Goal: Task Accomplishment & Management: Use online tool/utility

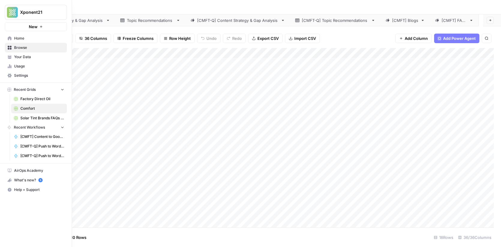
click at [9, 48] on icon at bounding box center [10, 48] width 4 height 4
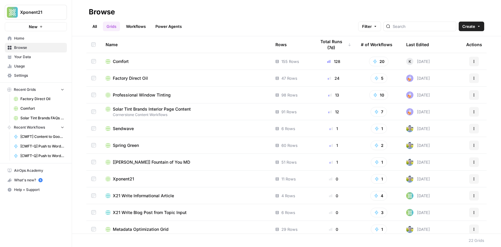
click at [127, 145] on span "Spring Green" at bounding box center [126, 145] width 26 height 6
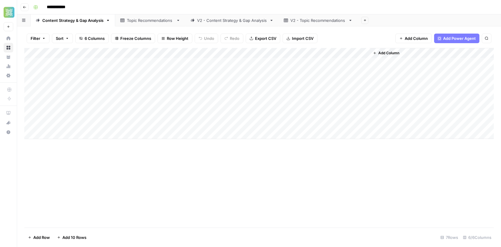
click at [229, 18] on div "V2 - Content Strategy & Gap Analysis" at bounding box center [232, 20] width 70 height 6
click at [303, 61] on div "Add Column" at bounding box center [258, 73] width 469 height 50
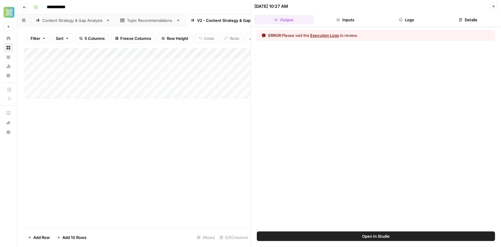
click at [493, 9] on button "Close" at bounding box center [494, 6] width 8 height 8
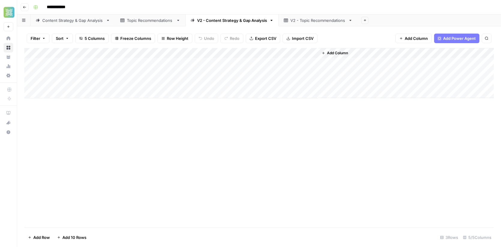
click at [130, 21] on div "Topic Recommendations" at bounding box center [150, 20] width 47 height 6
click at [88, 23] on link "Content Strategy & Gap Analysis" at bounding box center [73, 20] width 85 height 12
click at [302, 62] on div "Add Column" at bounding box center [258, 93] width 469 height 91
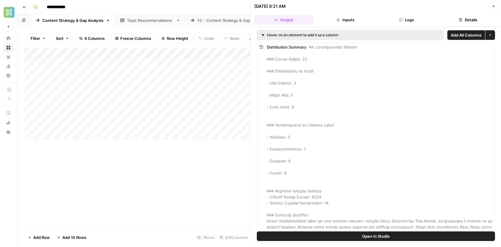
click at [495, 7] on icon "button" at bounding box center [494, 6] width 4 height 4
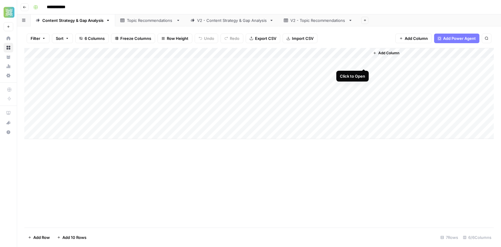
click at [364, 63] on div "Add Column" at bounding box center [258, 93] width 469 height 91
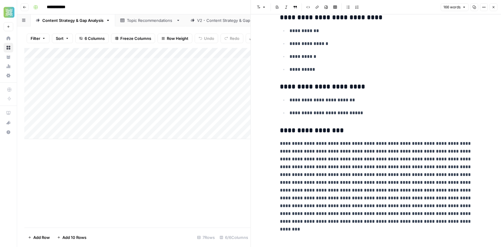
scroll to position [107, 0]
click at [495, 6] on icon "button" at bounding box center [494, 7] width 4 height 4
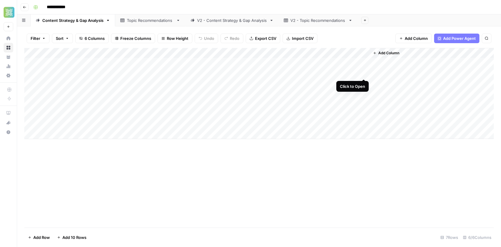
click at [364, 73] on div "Add Column" at bounding box center [258, 93] width 469 height 91
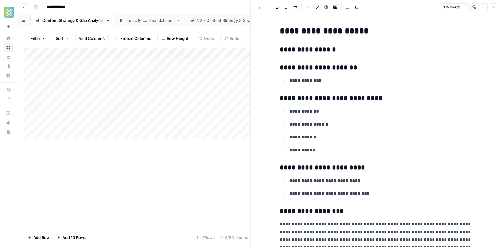
click at [236, 171] on div "Add Column" at bounding box center [137, 138] width 226 height 180
click at [493, 9] on icon "button" at bounding box center [494, 7] width 4 height 4
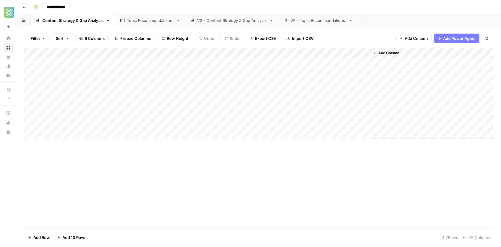
click at [293, 55] on div "Add Column" at bounding box center [258, 93] width 469 height 91
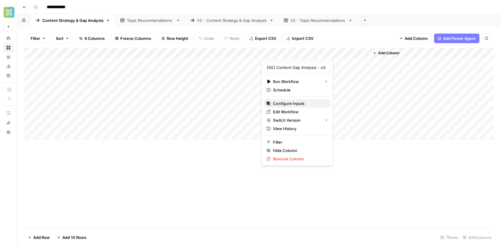
click at [286, 104] on span "Configure Inputs" at bounding box center [299, 103] width 52 height 6
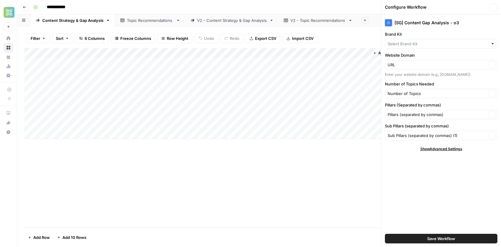
type input "Spring Green"
click at [493, 7] on icon "button" at bounding box center [494, 7] width 2 height 2
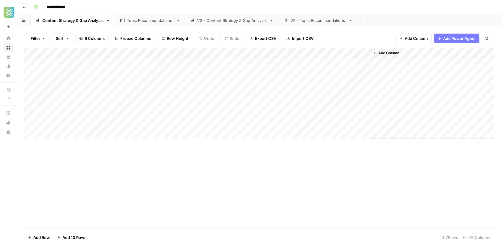
click at [178, 72] on div "Add Column" at bounding box center [258, 93] width 469 height 91
click at [148, 22] on div "Topic Recommendations" at bounding box center [150, 20] width 47 height 6
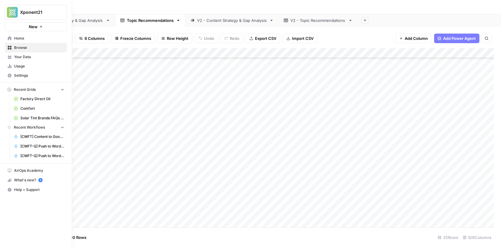
click at [28, 110] on span "Comfort" at bounding box center [42, 108] width 44 height 5
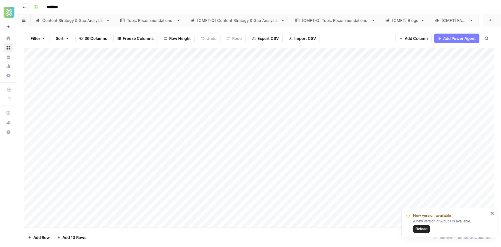
click at [492, 213] on icon "close" at bounding box center [492, 213] width 3 height 3
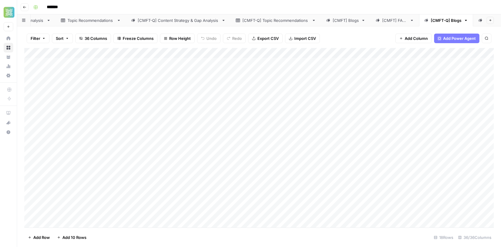
scroll to position [0, 98]
click at [399, 17] on link "[CMFT-Q] Blogs" at bounding box center [407, 20] width 54 height 12
click at [404, 18] on div "[CMFT-Q] Blogs" at bounding box center [407, 20] width 31 height 6
click at [280, 174] on div "Add Column" at bounding box center [258, 138] width 469 height 180
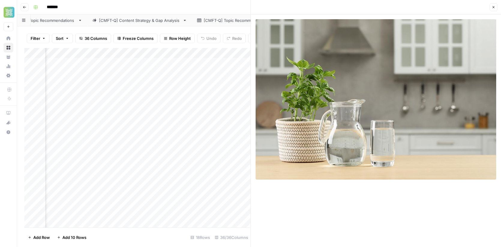
click at [287, 203] on div at bounding box center [376, 130] width 250 height 233
click at [493, 8] on icon "button" at bounding box center [494, 7] width 4 height 4
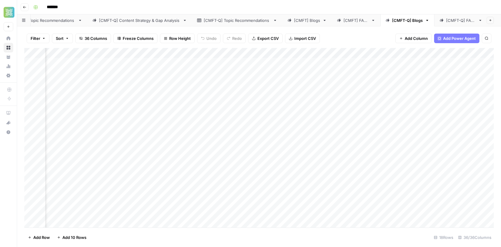
click at [266, 176] on div "Add Column" at bounding box center [258, 138] width 469 height 180
click at [268, 192] on div "Add Column" at bounding box center [258, 138] width 469 height 180
click at [281, 175] on div "Add Column" at bounding box center [258, 138] width 469 height 180
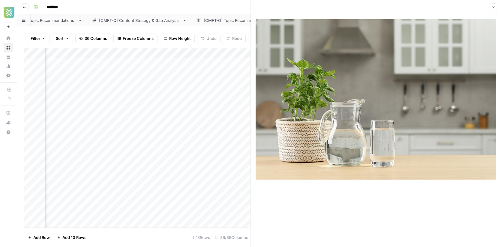
click at [105, 176] on div "Add Column" at bounding box center [137, 138] width 226 height 180
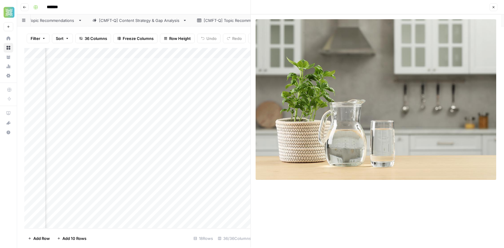
scroll to position [0, 95]
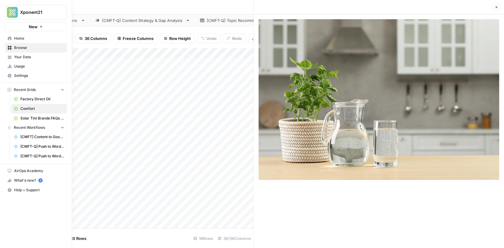
click at [15, 49] on span "Browse" at bounding box center [39, 47] width 50 height 5
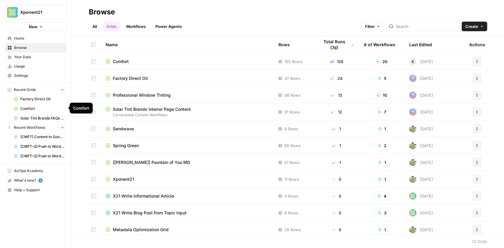
click at [22, 85] on div "Recent Grids Factory Direct Oil Comfort Solar Tint Brands FAQs Workflows Recent…" at bounding box center [36, 123] width 72 height 80
click at [126, 130] on span "Sendwave" at bounding box center [123, 129] width 21 height 6
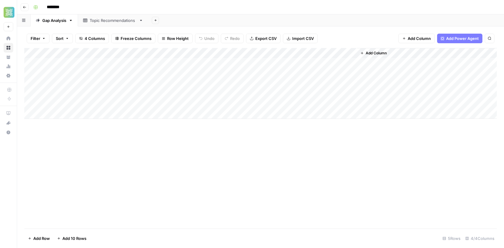
click at [61, 20] on div "Gap Analysis" at bounding box center [54, 20] width 24 height 6
click at [318, 64] on div "Add Column" at bounding box center [260, 83] width 472 height 71
click at [195, 61] on div "Add Column" at bounding box center [260, 83] width 472 height 71
click at [200, 60] on div "Add Column" at bounding box center [260, 83] width 472 height 71
click at [316, 62] on div "Add Column" at bounding box center [260, 83] width 472 height 71
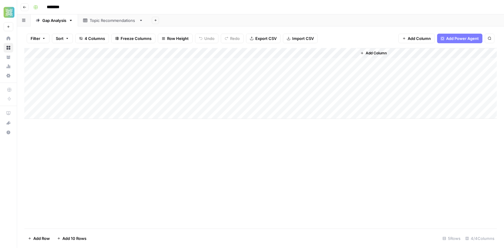
click at [337, 61] on div "Add Column" at bounding box center [260, 83] width 472 height 71
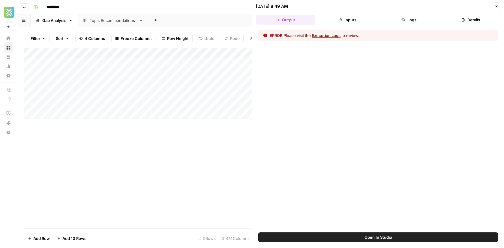
click at [341, 234] on button "Open In Studio" at bounding box center [378, 237] width 240 height 10
click at [498, 7] on icon "button" at bounding box center [497, 6] width 4 height 4
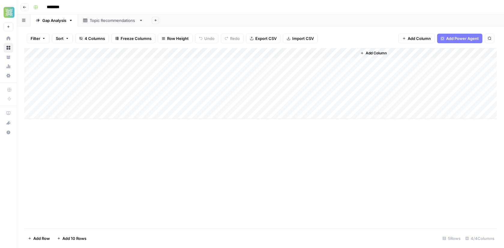
click at [341, 52] on div "Add Column" at bounding box center [260, 83] width 472 height 71
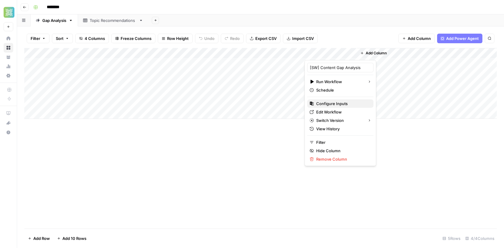
click at [331, 103] on span "Configure Inputs" at bounding box center [342, 103] width 52 height 6
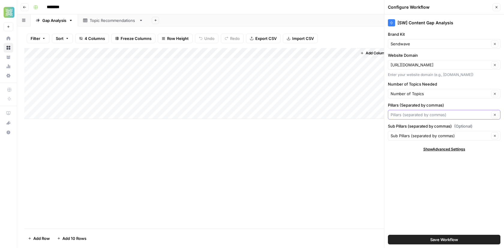
click at [458, 113] on input "Pillars (Separated by commas)" at bounding box center [440, 115] width 99 height 6
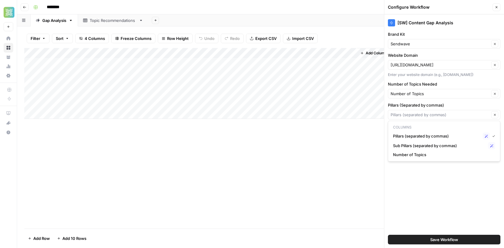
type input "Pillars (separated by commas)"
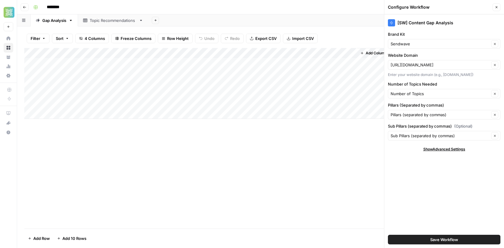
click at [320, 176] on div "Add Column" at bounding box center [260, 138] width 472 height 180
click at [182, 66] on div "Add Column" at bounding box center [260, 83] width 472 height 71
click at [192, 52] on div "Add Column" at bounding box center [260, 83] width 472 height 71
click at [202, 66] on div "Add Column" at bounding box center [260, 83] width 472 height 71
click at [202, 65] on div "Add Column" at bounding box center [260, 83] width 472 height 71
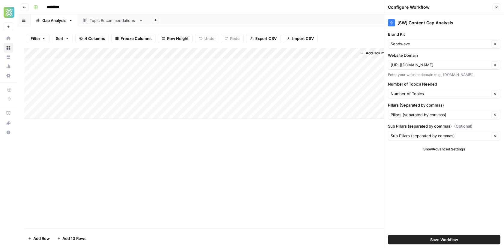
click at [265, 59] on div "Add Column" at bounding box center [260, 83] width 472 height 71
click at [183, 69] on div "Add Column" at bounding box center [260, 83] width 472 height 71
click at [186, 64] on div "Add Column" at bounding box center [260, 83] width 472 height 71
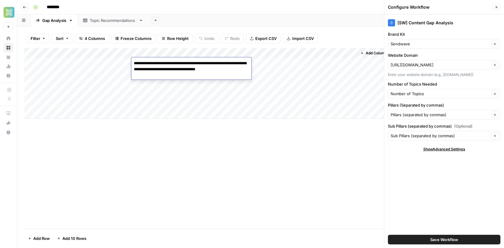
click at [186, 64] on textarea "**********" at bounding box center [191, 69] width 120 height 20
click at [248, 175] on div "Add Column" at bounding box center [260, 138] width 472 height 180
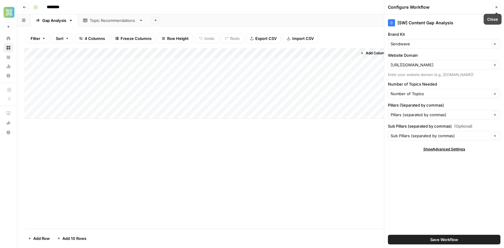
click at [495, 9] on button "Close" at bounding box center [497, 7] width 8 height 8
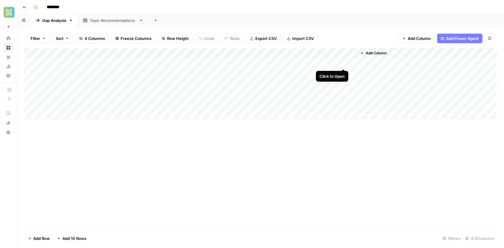
click at [342, 63] on div "Add Column" at bounding box center [260, 83] width 472 height 71
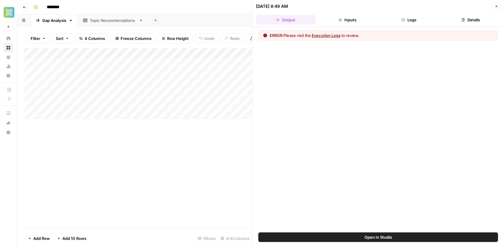
click at [370, 237] on span "Open In Studio" at bounding box center [378, 237] width 28 height 6
click at [499, 6] on button "Close" at bounding box center [497, 6] width 8 height 8
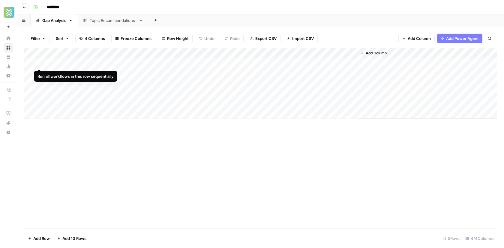
click at [39, 63] on div "Add Column" at bounding box center [260, 83] width 472 height 71
